Goal: Information Seeking & Learning: Learn about a topic

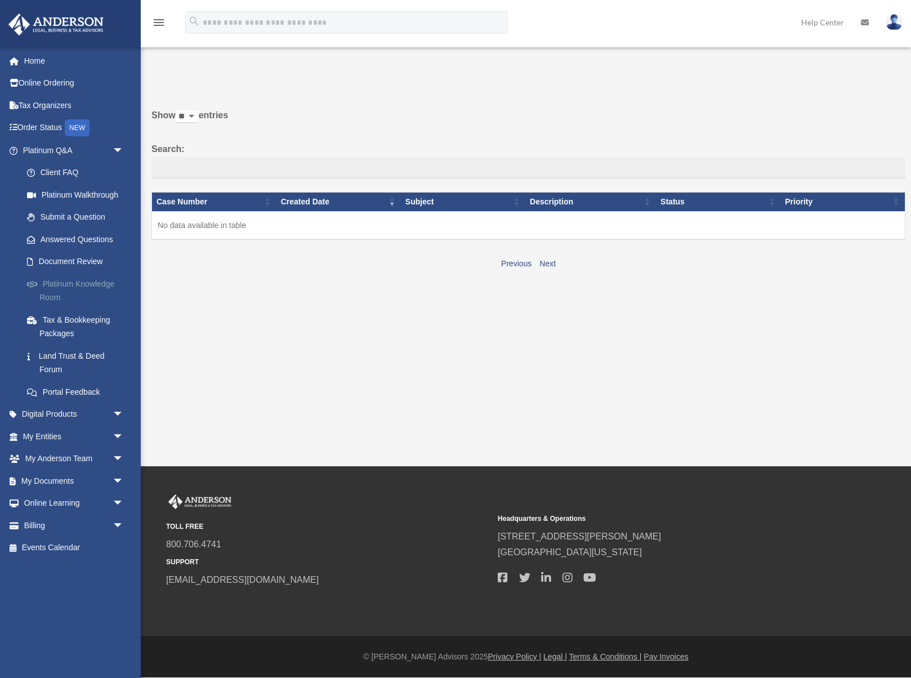
click at [105, 283] on link "Platinum Knowledge Room" at bounding box center [78, 291] width 125 height 36
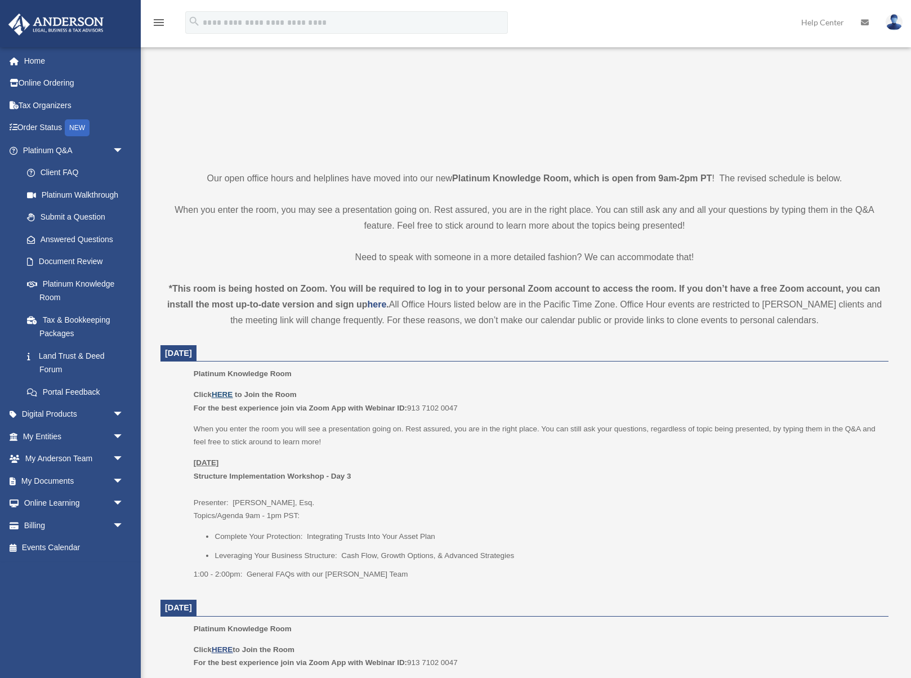
click at [225, 399] on p "Click HERE to Join the Room For the best experience join via Zoom App with Webi…" at bounding box center [537, 401] width 687 height 26
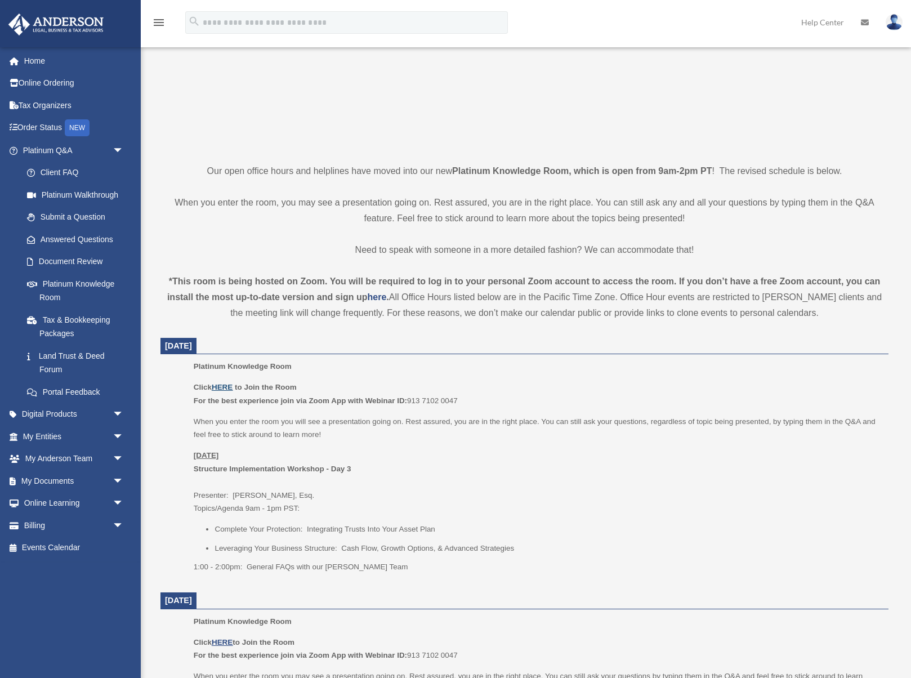
click at [226, 386] on u "HERE" at bounding box center [222, 387] width 21 height 8
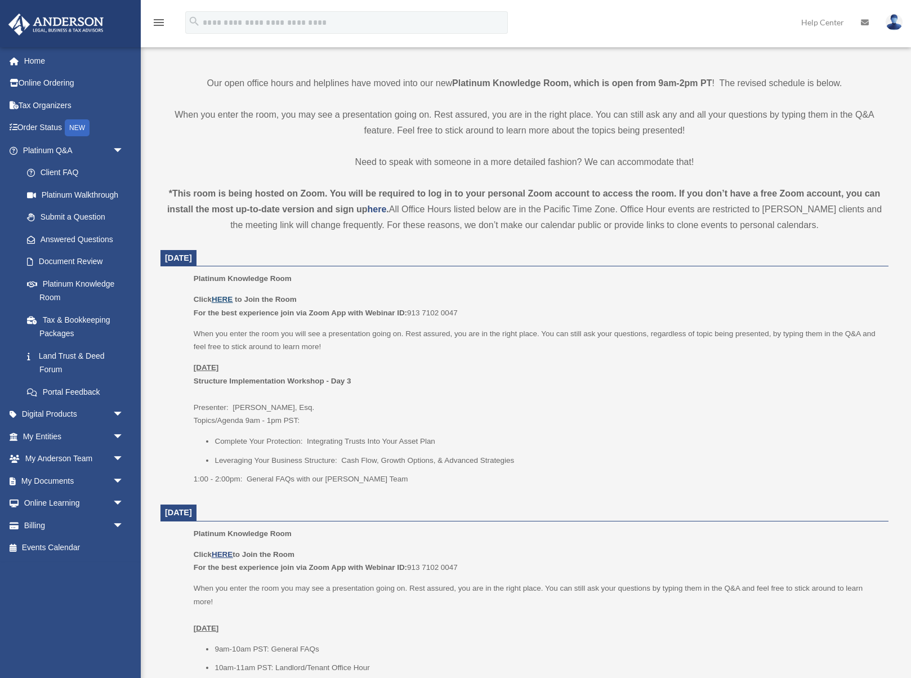
scroll to position [246, 0]
click at [86, 175] on link "Client FAQ" at bounding box center [78, 173] width 125 height 23
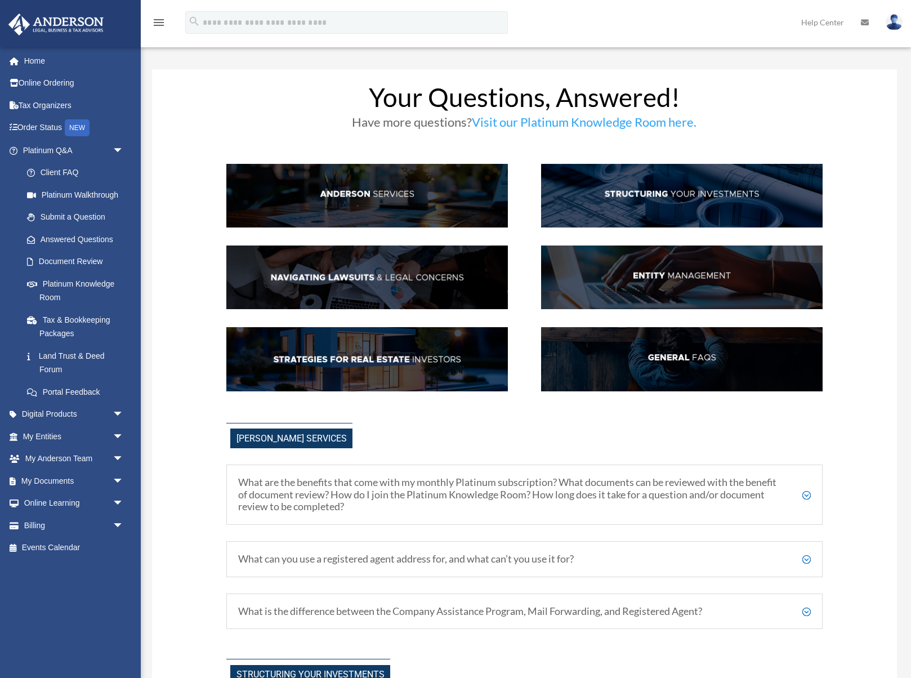
click at [698, 193] on img at bounding box center [682, 196] width 282 height 64
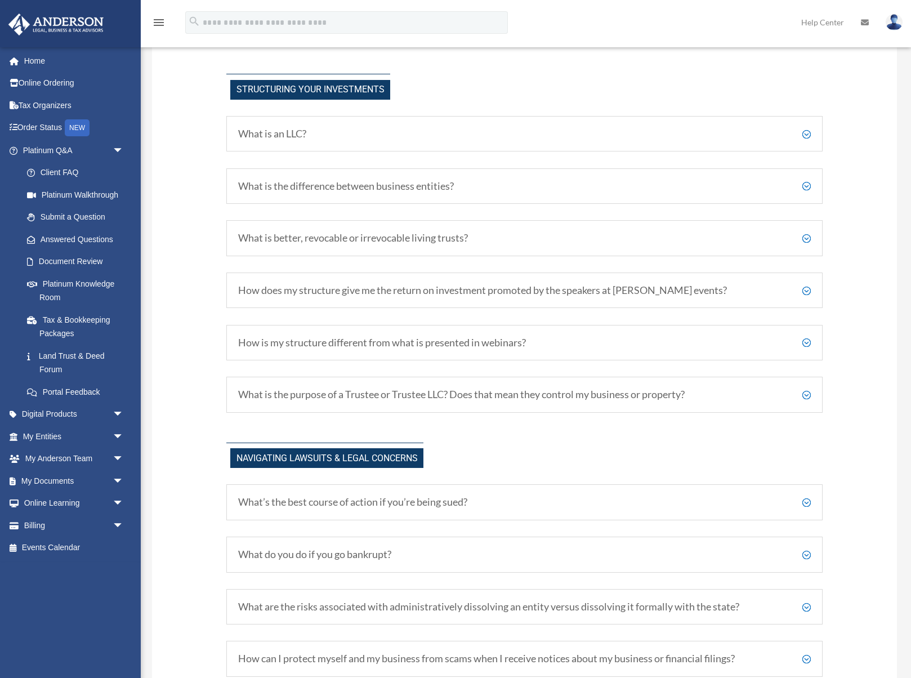
scroll to position [591, 0]
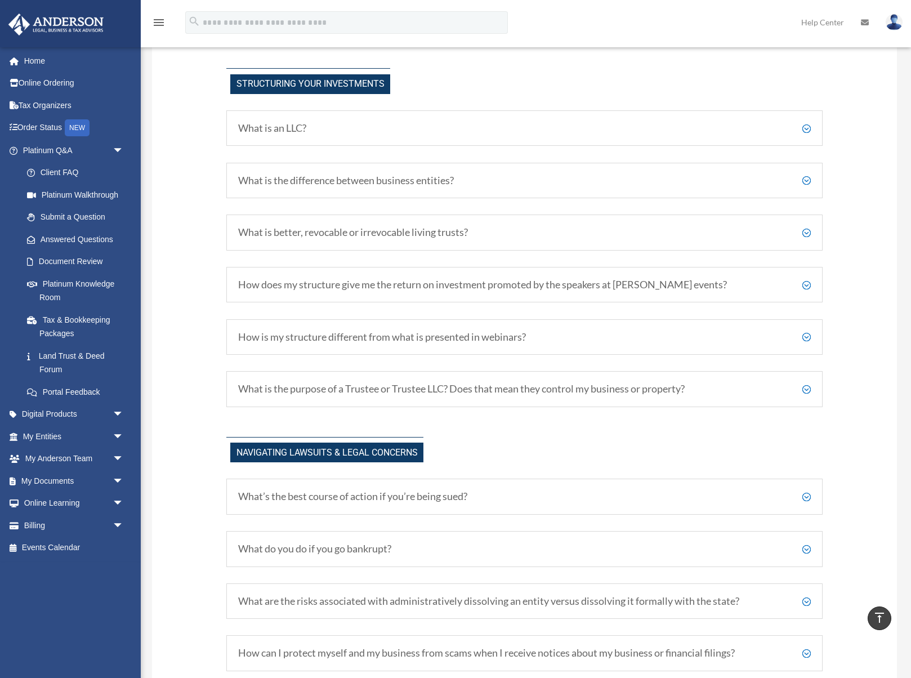
click at [278, 125] on h5 "What is an LLC?" at bounding box center [524, 128] width 572 height 12
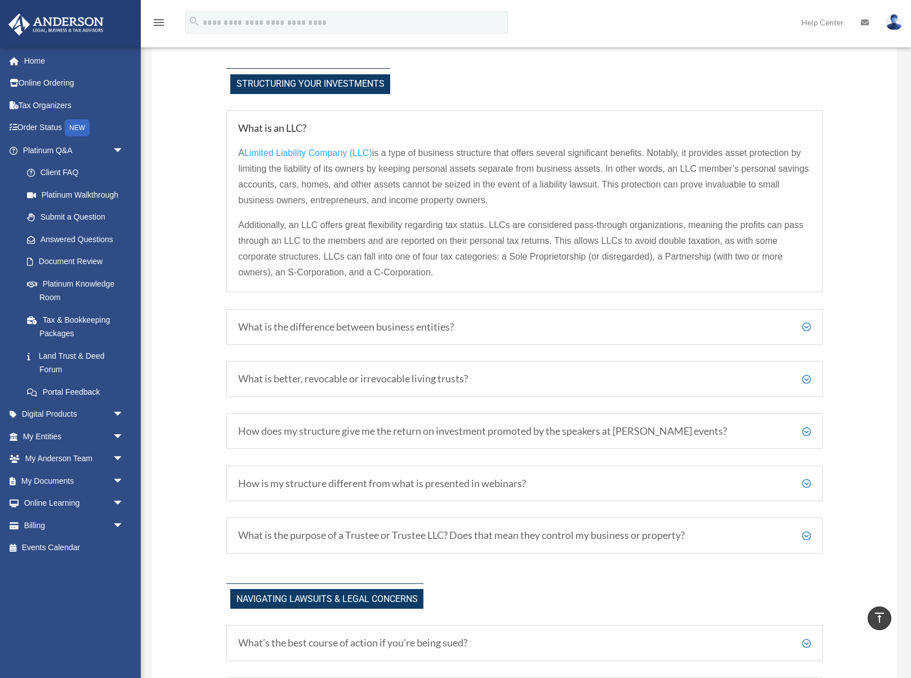
click at [475, 325] on h5 "What is the difference between business entities?" at bounding box center [524, 327] width 572 height 12
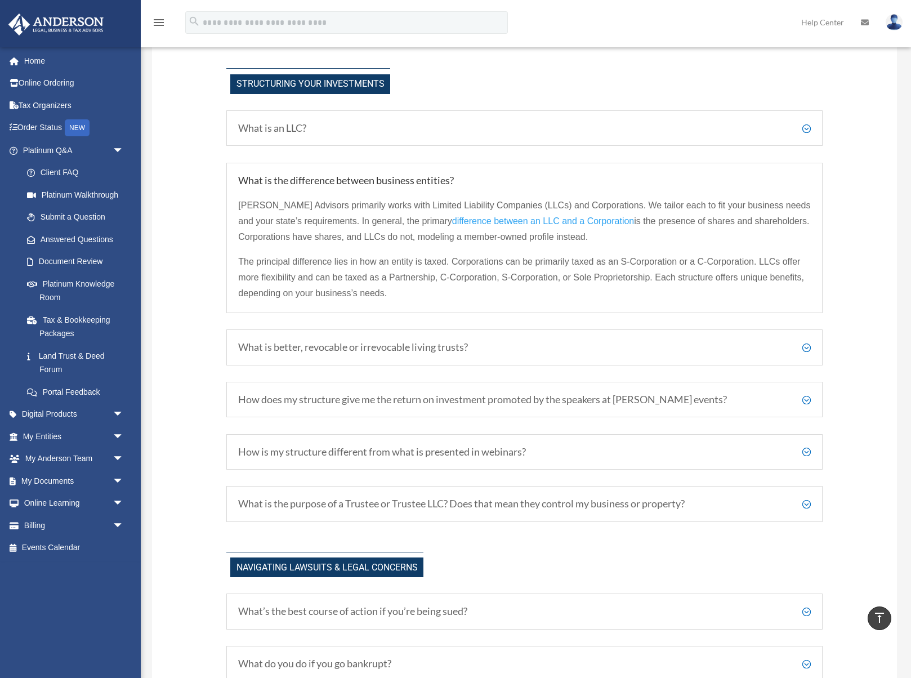
click at [467, 347] on h5 "What is better, revocable or irrevocable living trusts?" at bounding box center [524, 347] width 572 height 12
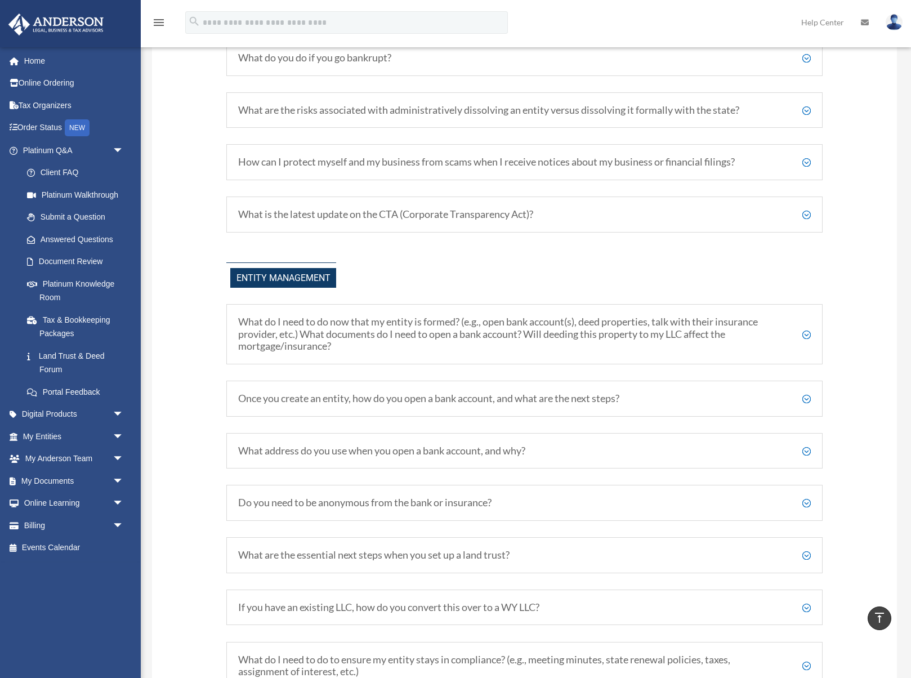
scroll to position [1264, 0]
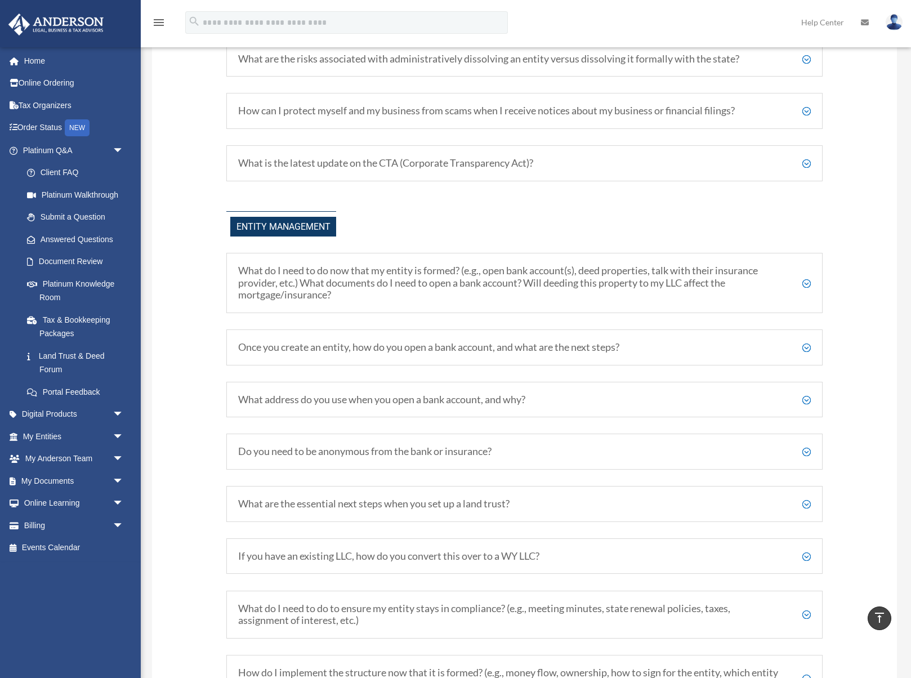
click at [548, 349] on h5 "Once you create an entity, how do you open a bank account, and what are the nex…" at bounding box center [524, 347] width 572 height 12
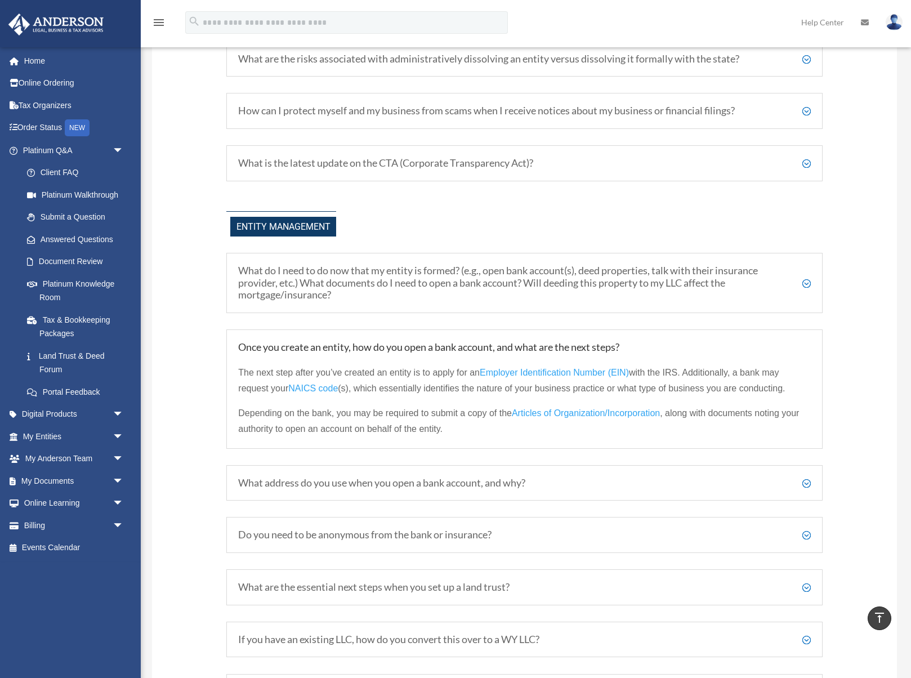
click at [533, 479] on h5 "What address do you use when you open a bank account, and why?" at bounding box center [524, 483] width 572 height 12
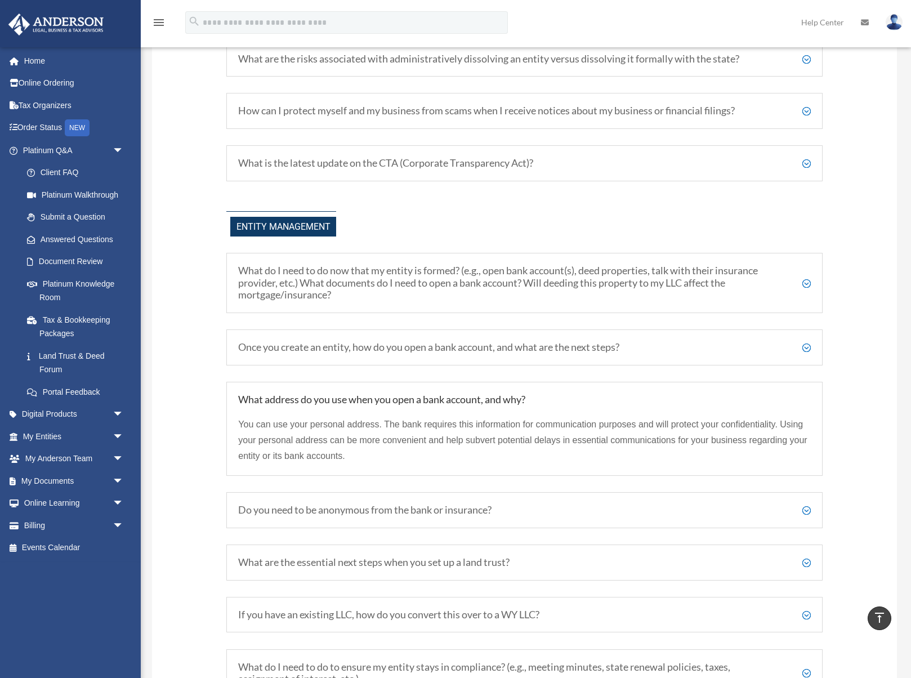
click at [511, 399] on h5 "What address do you use when you open a bank account, and why?" at bounding box center [524, 400] width 572 height 12
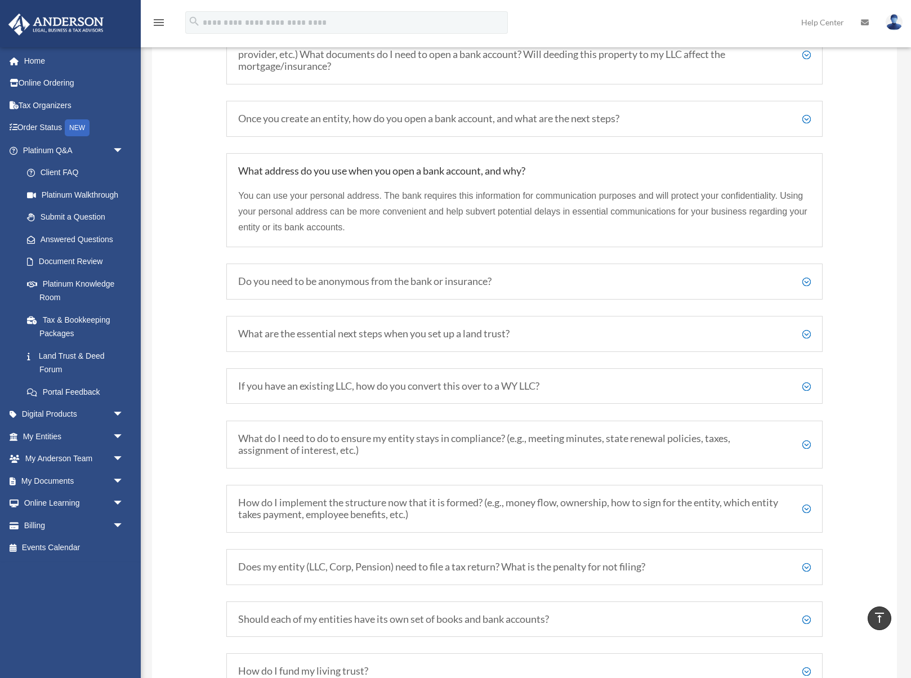
scroll to position [1494, 0]
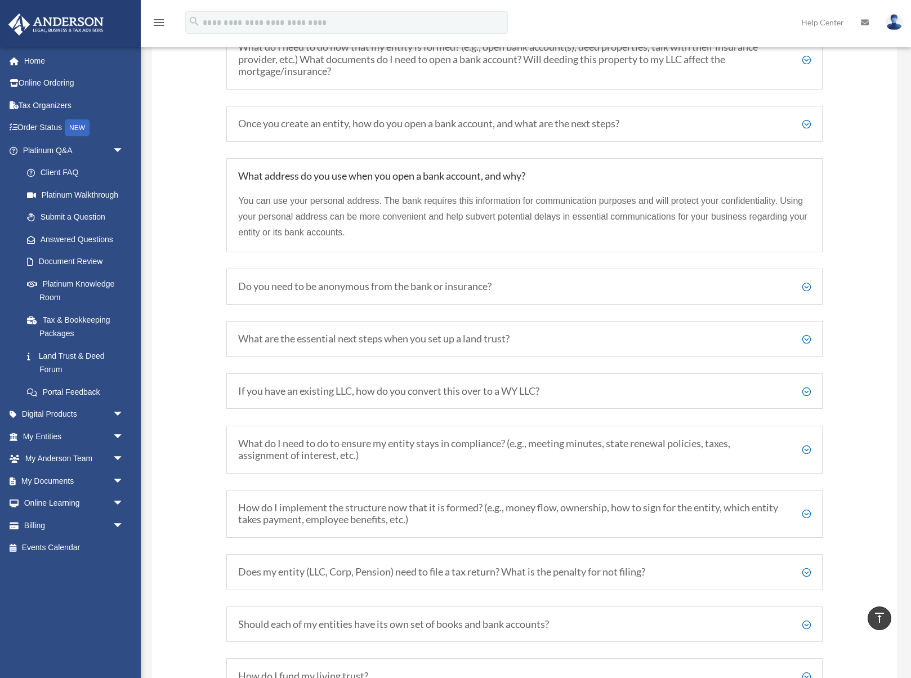
click at [514, 445] on h5 "What do I need to do to ensure my entity stays in compliance? (e.g., meeting mi…" at bounding box center [524, 450] width 572 height 24
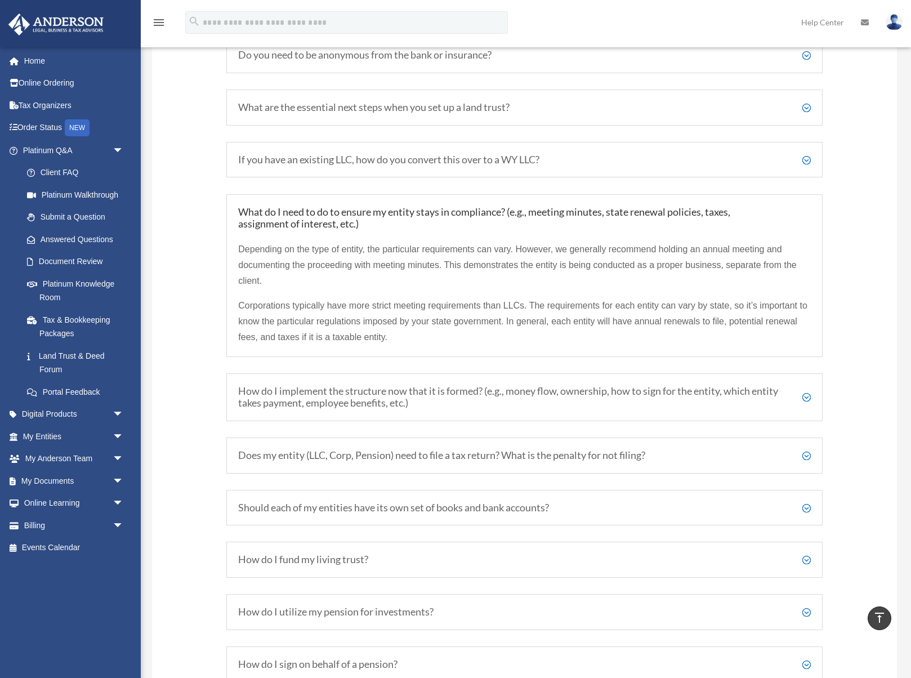
scroll to position [1661, 0]
click at [525, 454] on h5 "Does my entity (LLC, Corp, Pension) need to file a tax return? What is the pena…" at bounding box center [524, 454] width 572 height 12
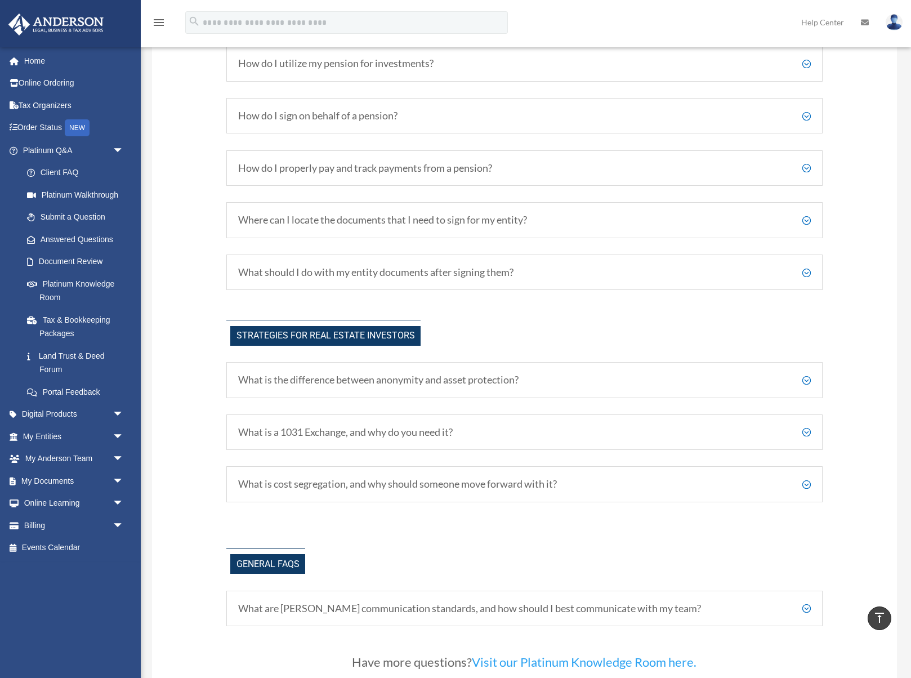
scroll to position [2178, 0]
click at [498, 379] on h5 "What is the difference between anonymity and asset protection?" at bounding box center [524, 379] width 572 height 12
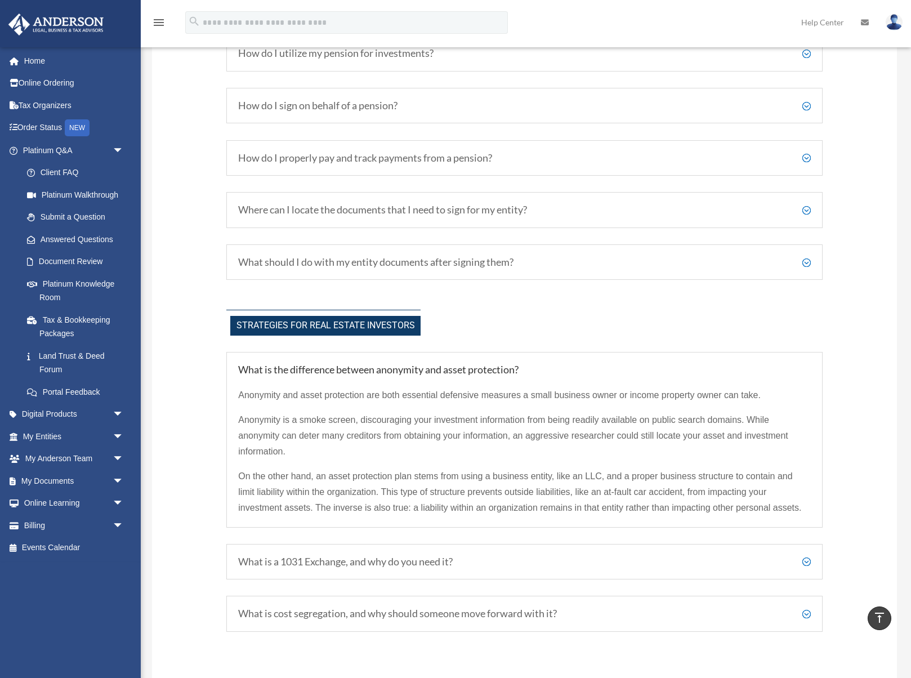
scroll to position [2188, 0]
click at [466, 368] on h5 "What is the difference between anonymity and asset protection?" at bounding box center [524, 369] width 572 height 12
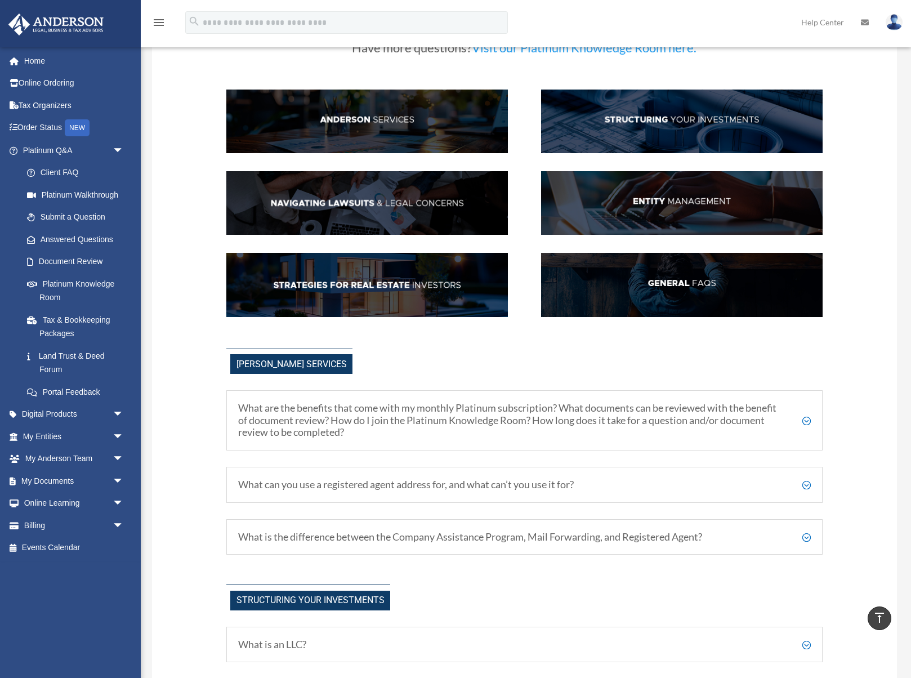
scroll to position [0, 0]
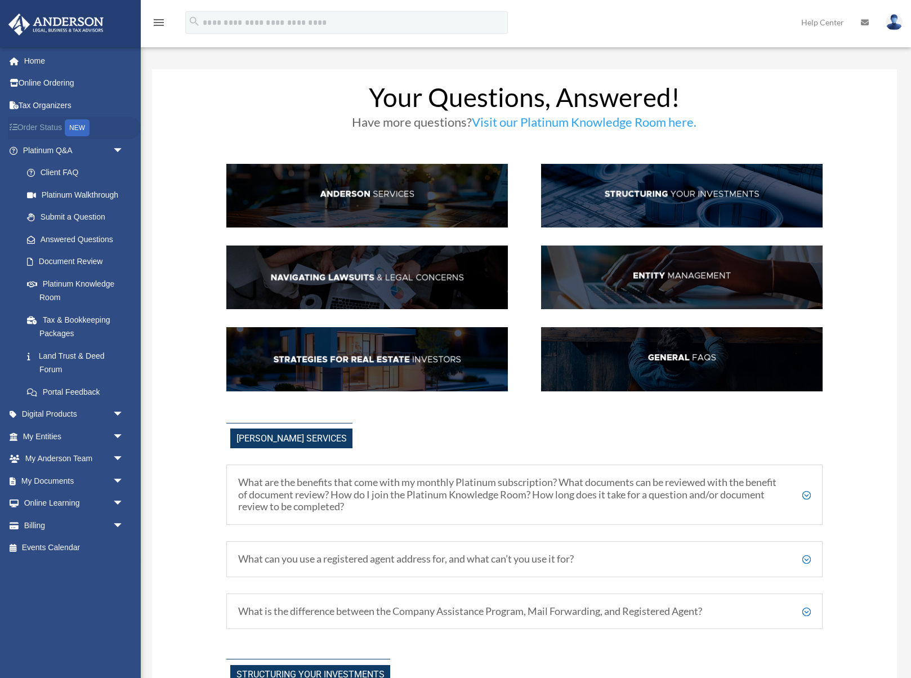
click at [61, 125] on link "Order Status NEW" at bounding box center [74, 128] width 133 height 23
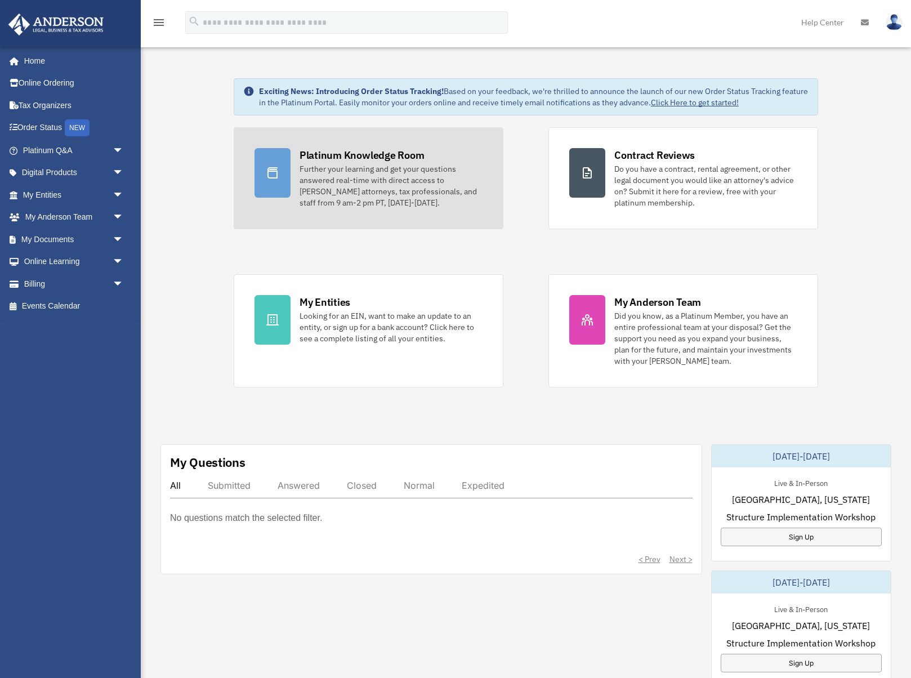
click at [351, 150] on div "Platinum Knowledge Room" at bounding box center [362, 155] width 125 height 14
